Goal: Transaction & Acquisition: Subscribe to service/newsletter

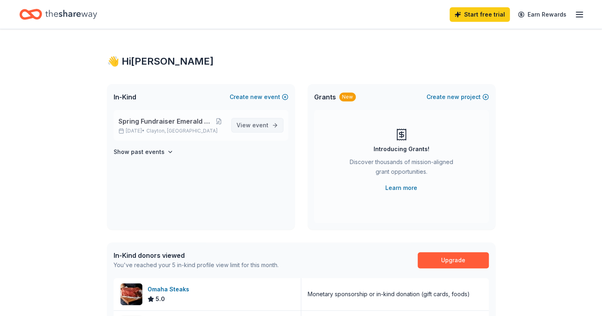
click at [249, 129] on span "View event" at bounding box center [252, 125] width 32 height 10
click at [249, 125] on span "View event" at bounding box center [252, 125] width 32 height 10
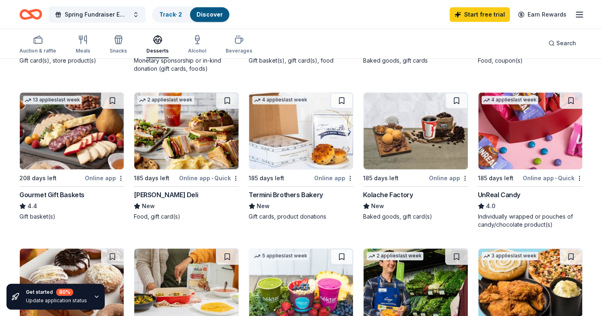
scroll to position [212, 0]
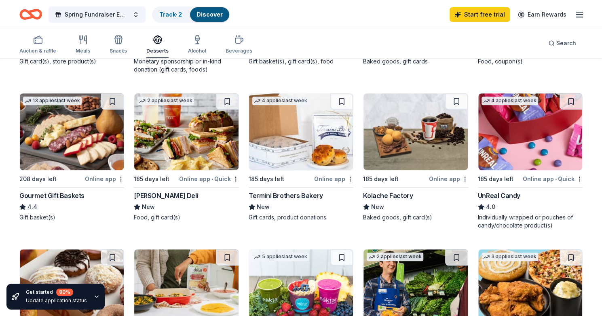
click at [519, 133] on img at bounding box center [530, 131] width 104 height 77
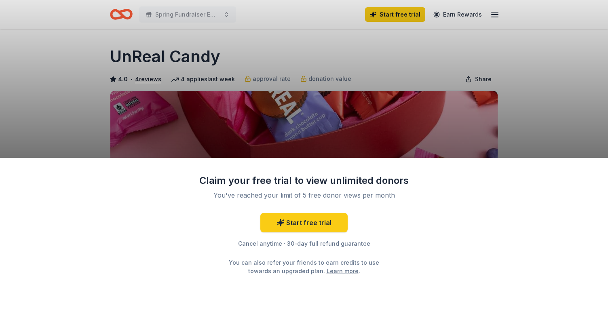
scroll to position [117, 0]
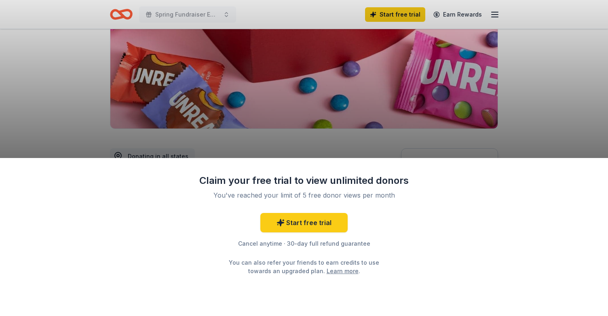
click at [528, 132] on div "Claim your free trial to view unlimited donors You've reached your limit of 5 f…" at bounding box center [304, 158] width 608 height 316
click at [308, 225] on link "Start free trial" at bounding box center [303, 222] width 87 height 19
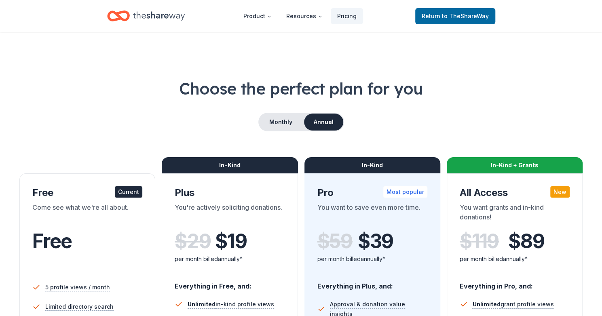
click at [147, 16] on icon "Home" at bounding box center [159, 15] width 52 height 9
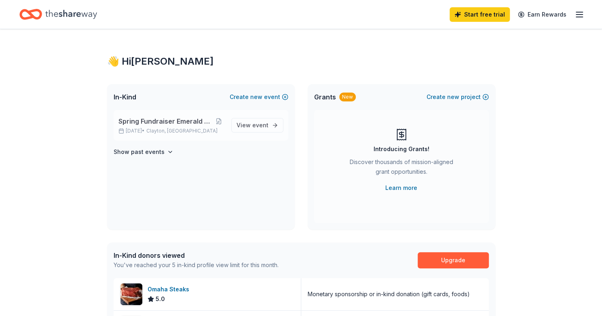
click at [139, 132] on p "[DATE] • [GEOGRAPHIC_DATA], [GEOGRAPHIC_DATA]" at bounding box center [171, 131] width 106 height 6
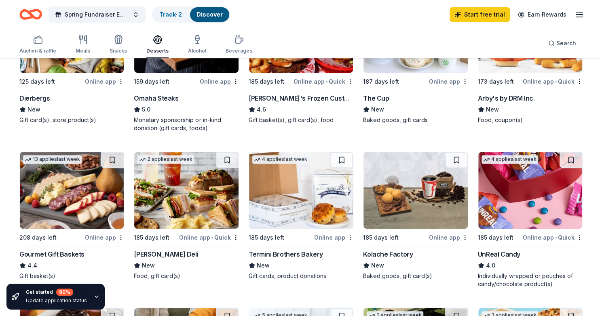
scroll to position [154, 0]
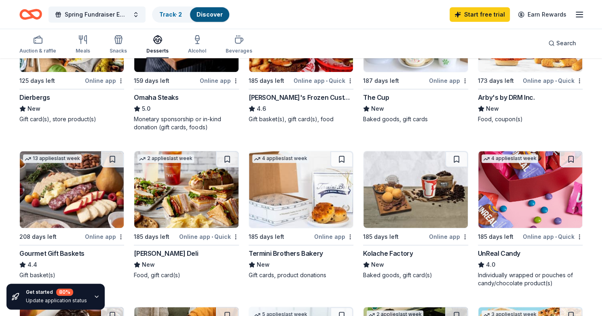
click at [512, 188] on img at bounding box center [530, 189] width 104 height 77
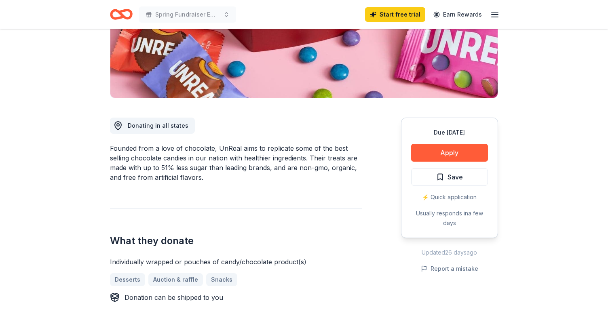
scroll to position [148, 0]
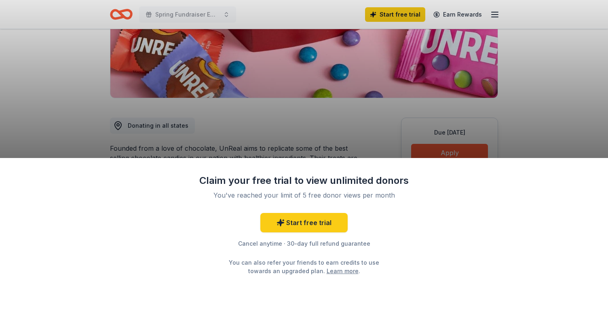
click at [511, 132] on div "Claim your free trial to view unlimited donors You've reached your limit of 5 f…" at bounding box center [304, 158] width 608 height 316
click at [460, 147] on div "Claim your free trial to view unlimited donors You've reached your limit of 5 f…" at bounding box center [304, 158] width 608 height 316
click at [457, 149] on div "Claim your free trial to view unlimited donors You've reached your limit of 5 f…" at bounding box center [304, 158] width 608 height 316
click at [519, 110] on div "Claim your free trial to view unlimited donors You've reached your limit of 5 f…" at bounding box center [304, 158] width 608 height 316
